Goal: Transaction & Acquisition: Purchase product/service

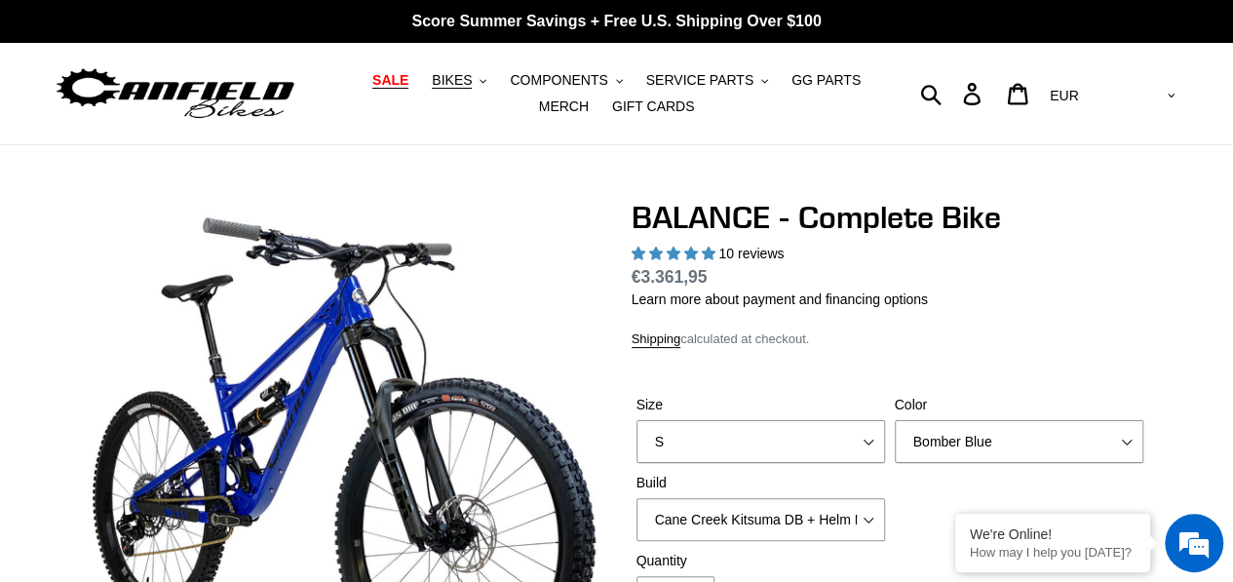
select select "highest-rating"
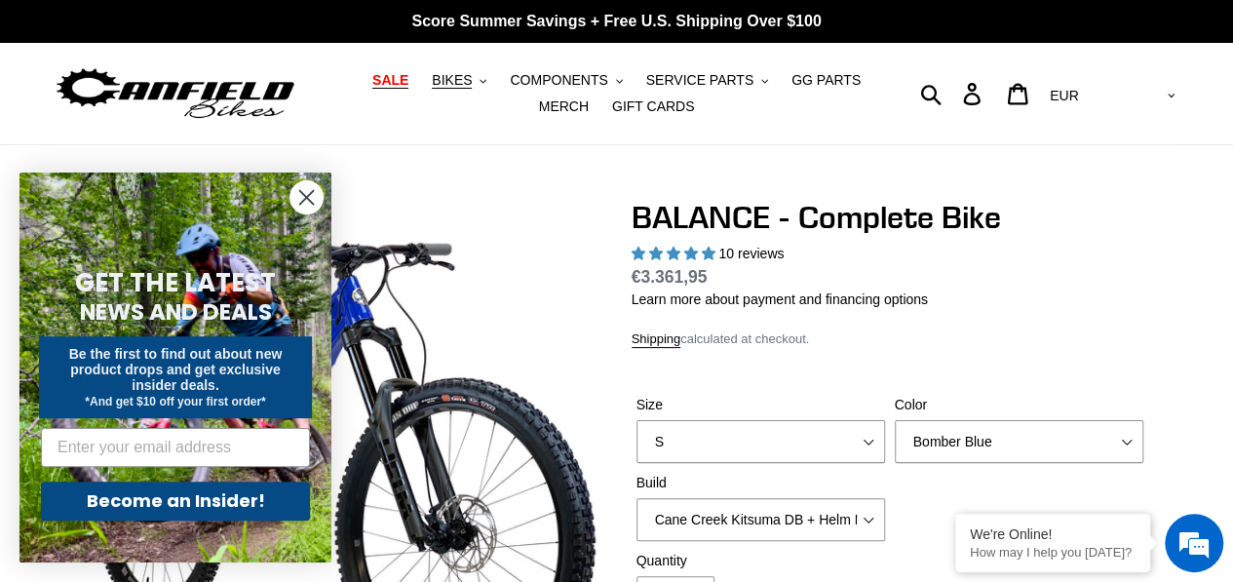
click at [380, 83] on span "SALE" at bounding box center [390, 80] width 36 height 17
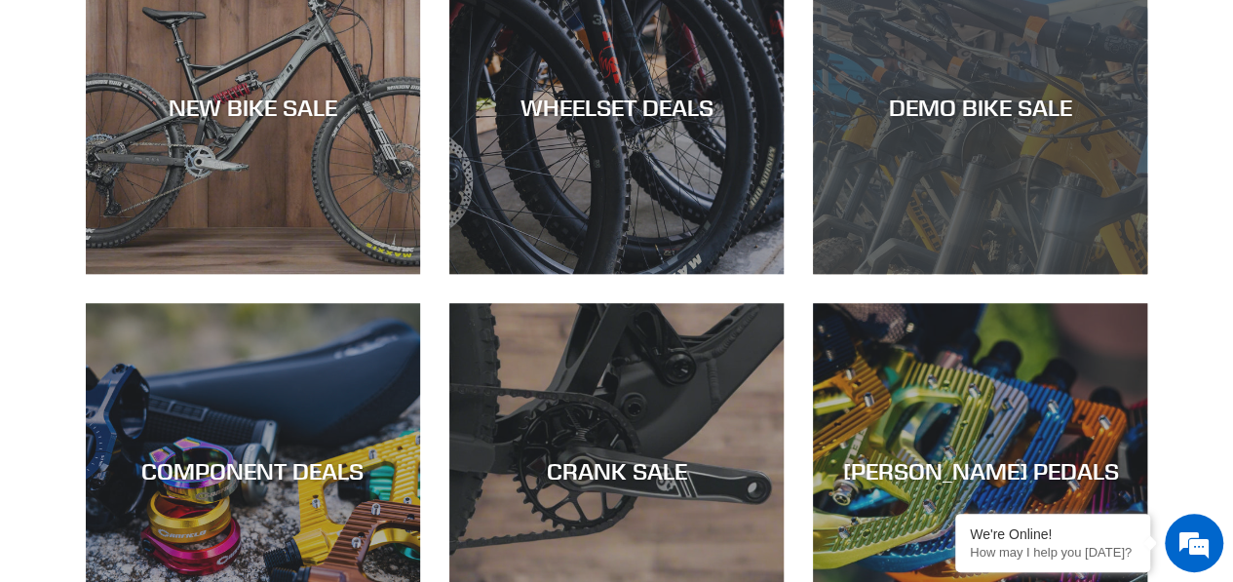
click at [953, 274] on div "DEMO BIKE SALE" at bounding box center [980, 274] width 334 height 0
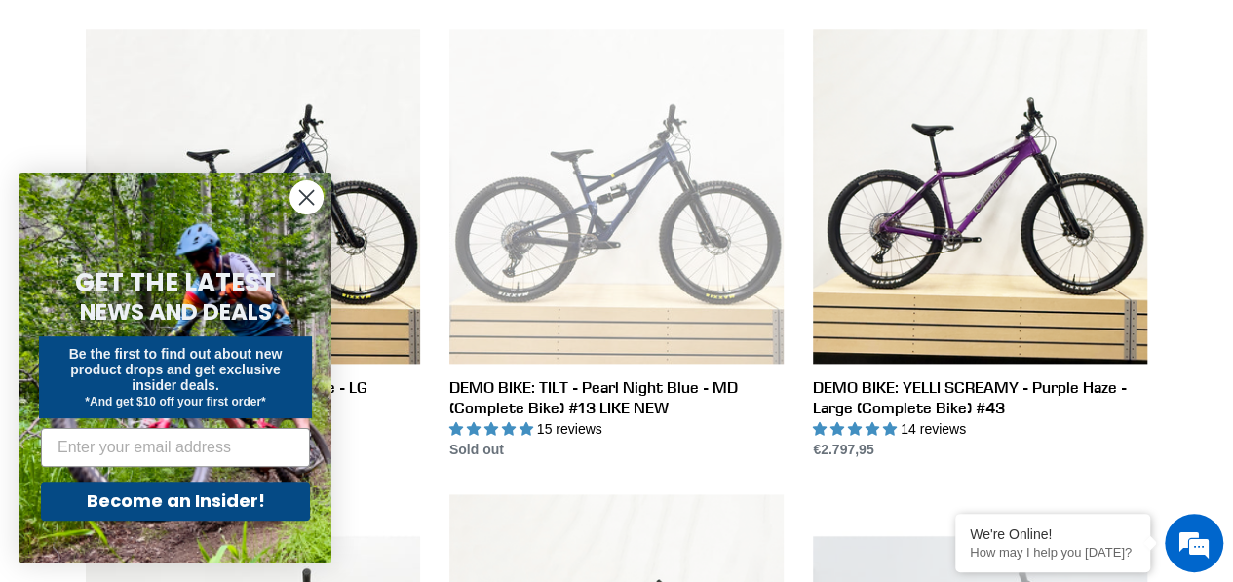
scroll to position [1021, 0]
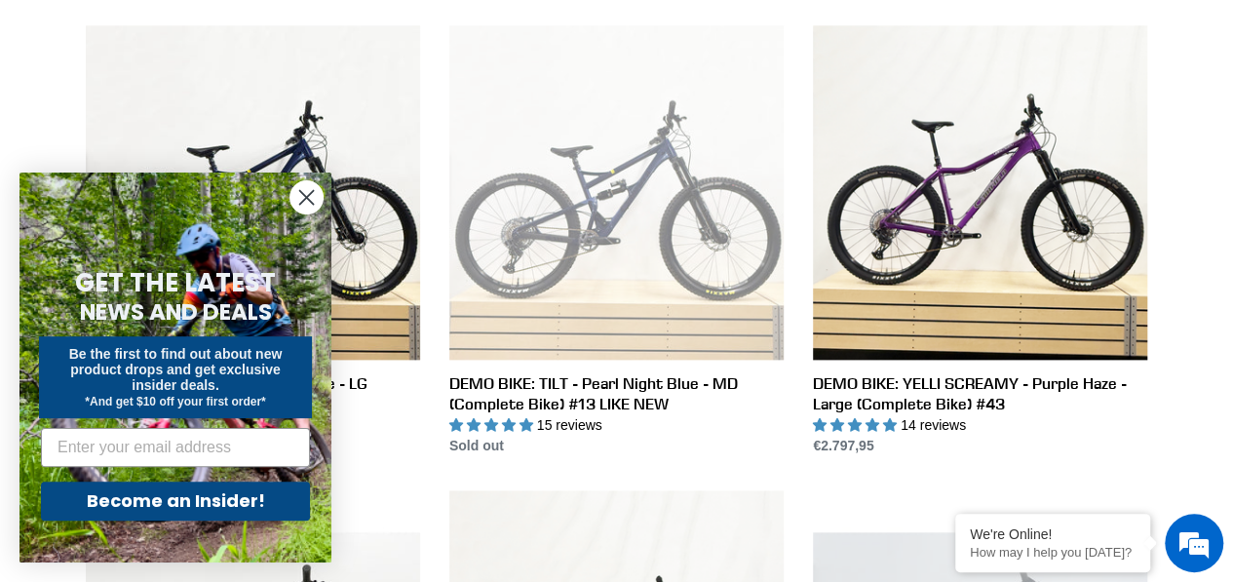
click at [307, 198] on icon "Close dialog" at bounding box center [307, 198] width 14 height 14
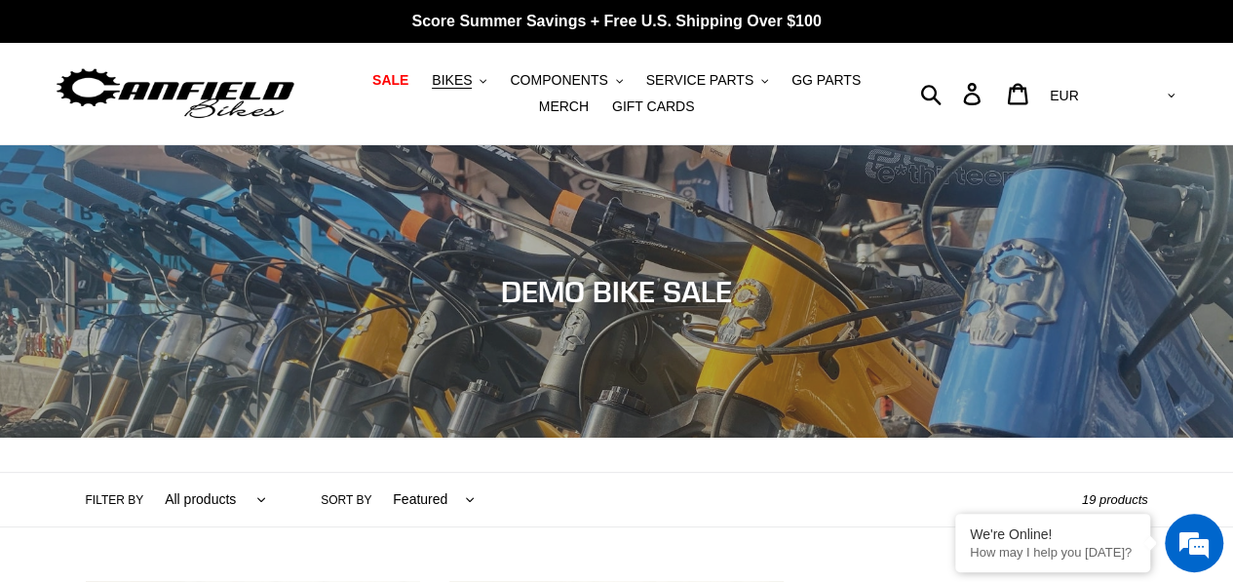
scroll to position [0, 0]
click at [453, 79] on button "BIKES .cls-1{fill:#231f20}" at bounding box center [459, 80] width 74 height 26
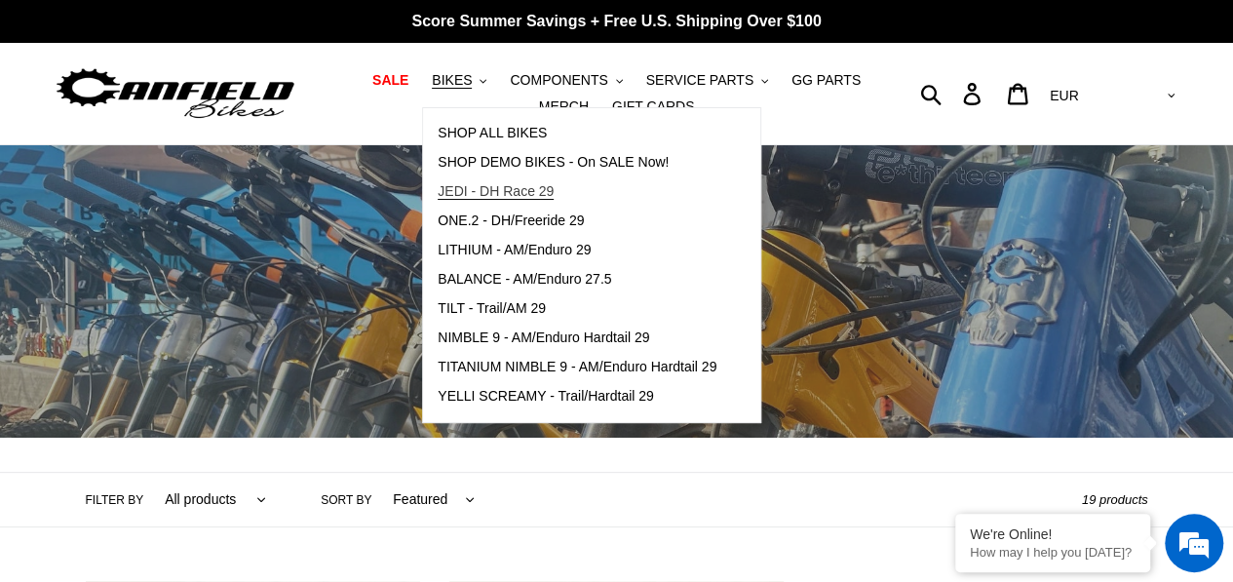
click at [500, 183] on span "JEDI - DH Race 29" at bounding box center [496, 191] width 116 height 17
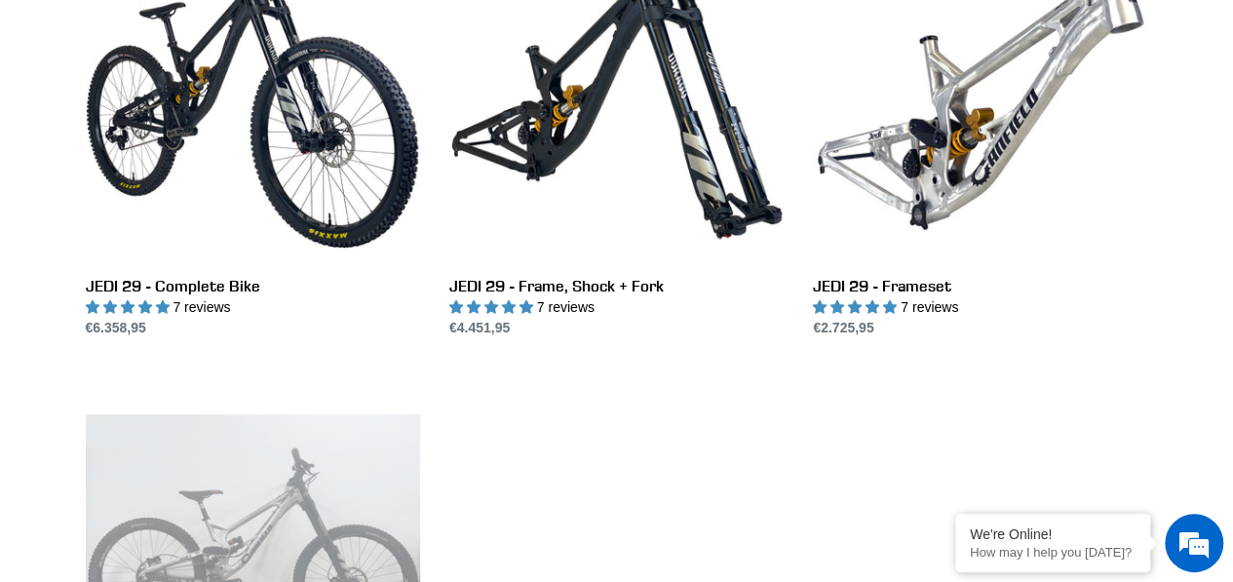
scroll to position [654, 0]
